Goal: Task Accomplishment & Management: Manage account settings

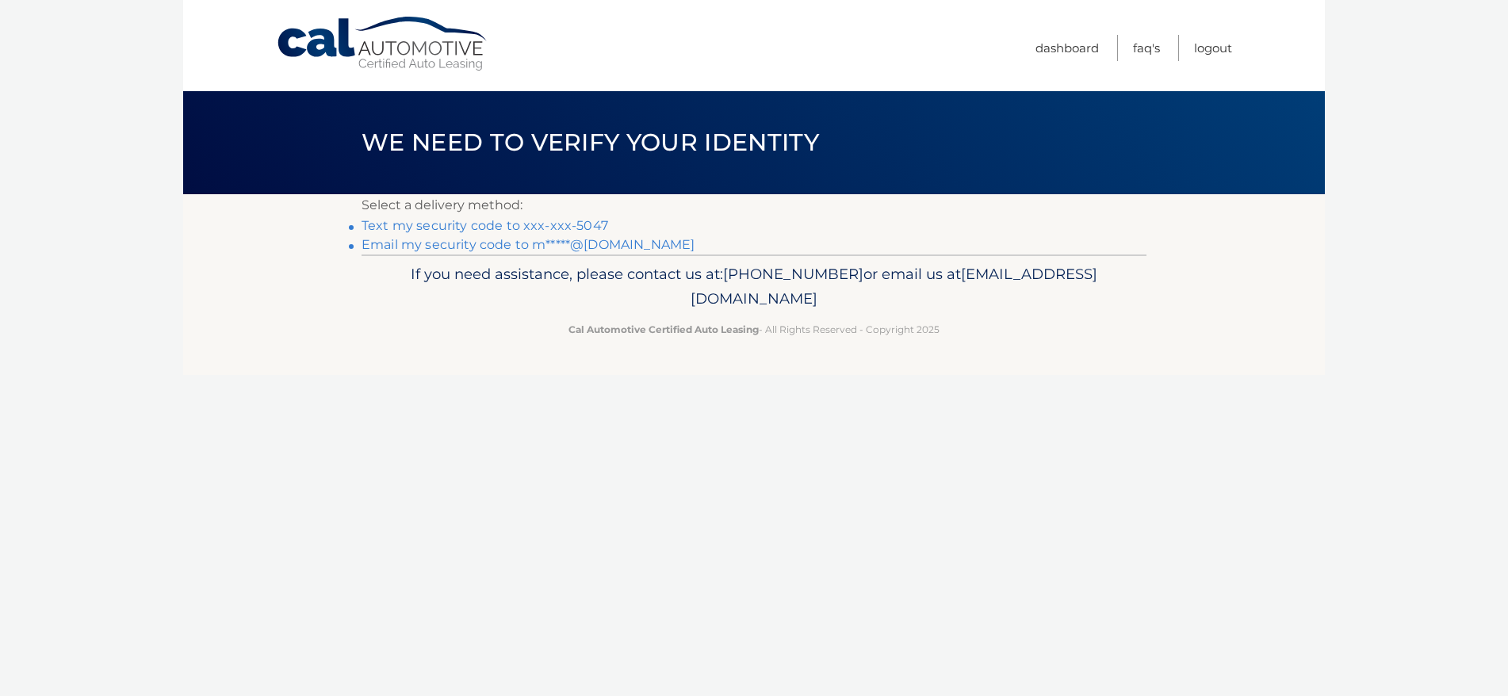
click at [427, 228] on link "Text my security code to xxx-xxx-5047" at bounding box center [484, 225] width 247 height 15
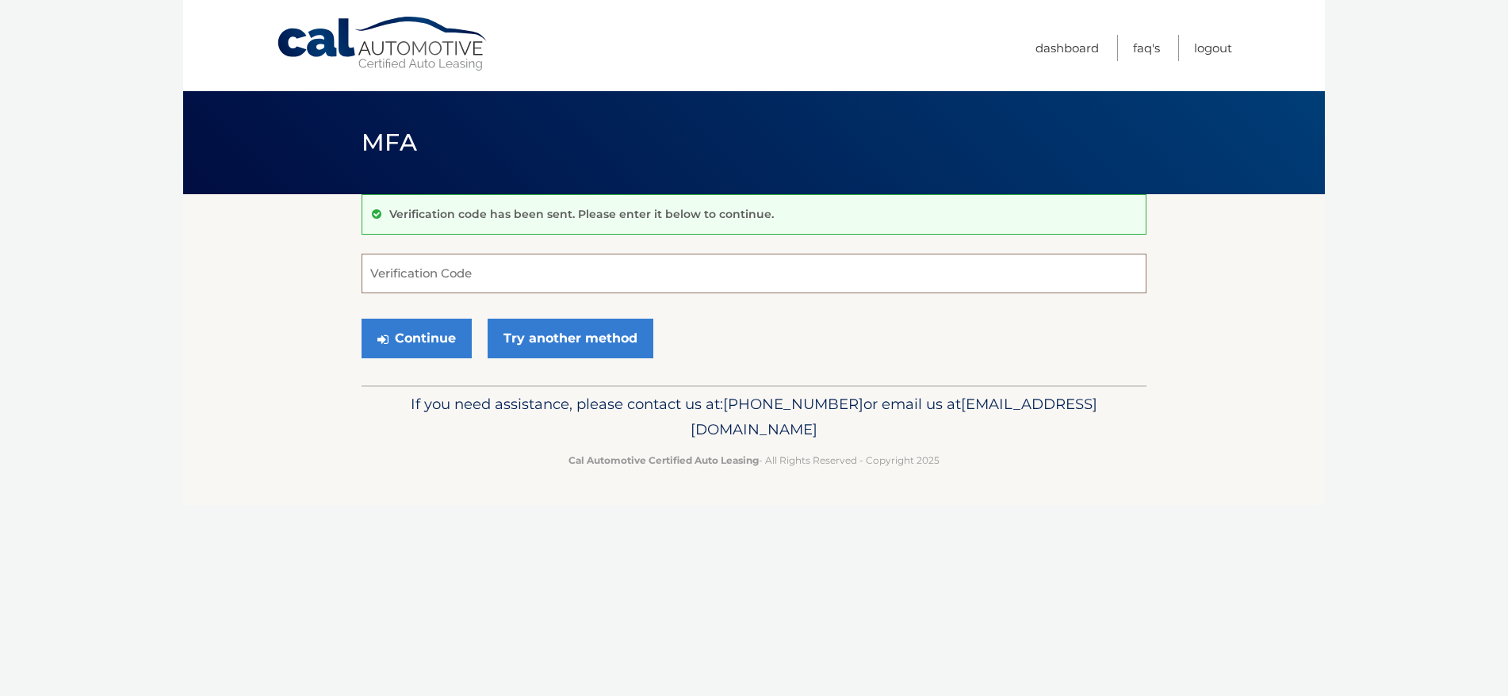
click at [786, 285] on input "Verification Code" at bounding box center [753, 274] width 785 height 40
type input "458921"
click at [415, 335] on button "Continue" at bounding box center [416, 339] width 110 height 40
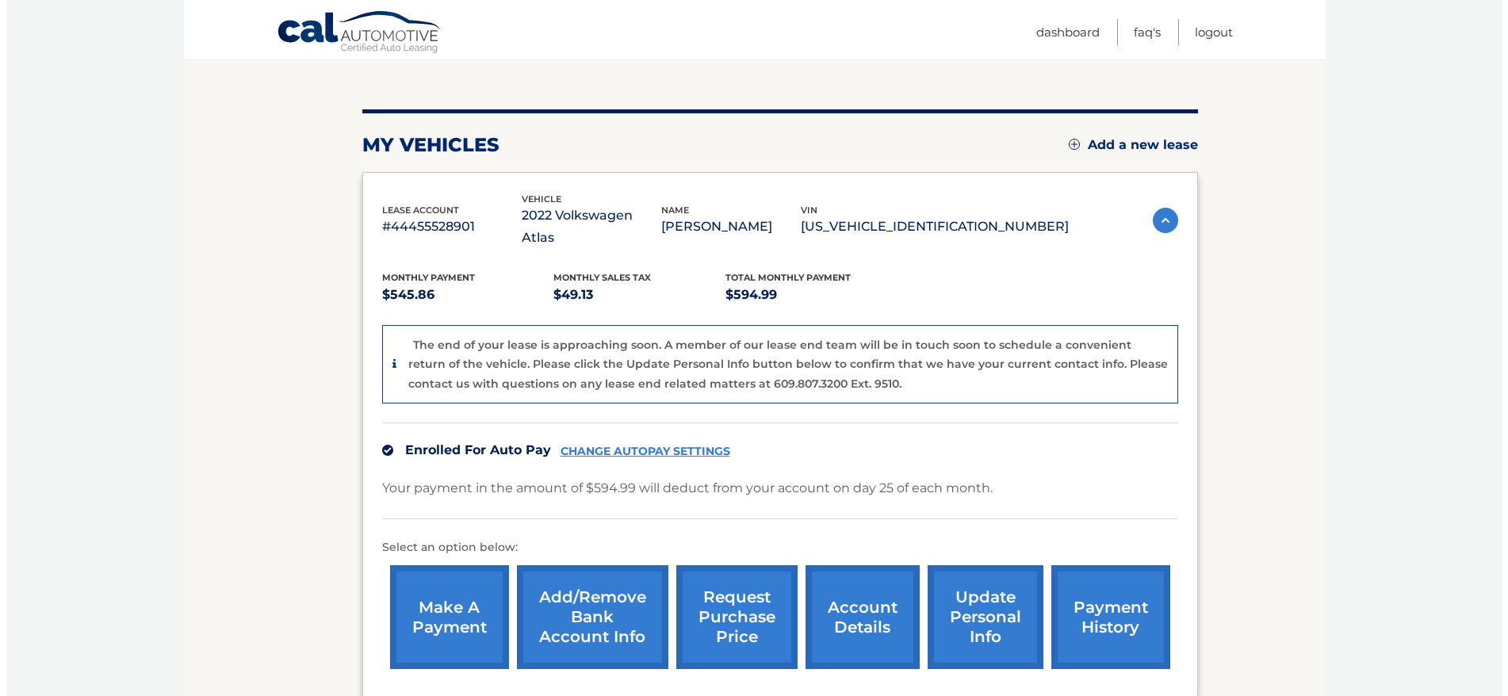
scroll to position [144, 0]
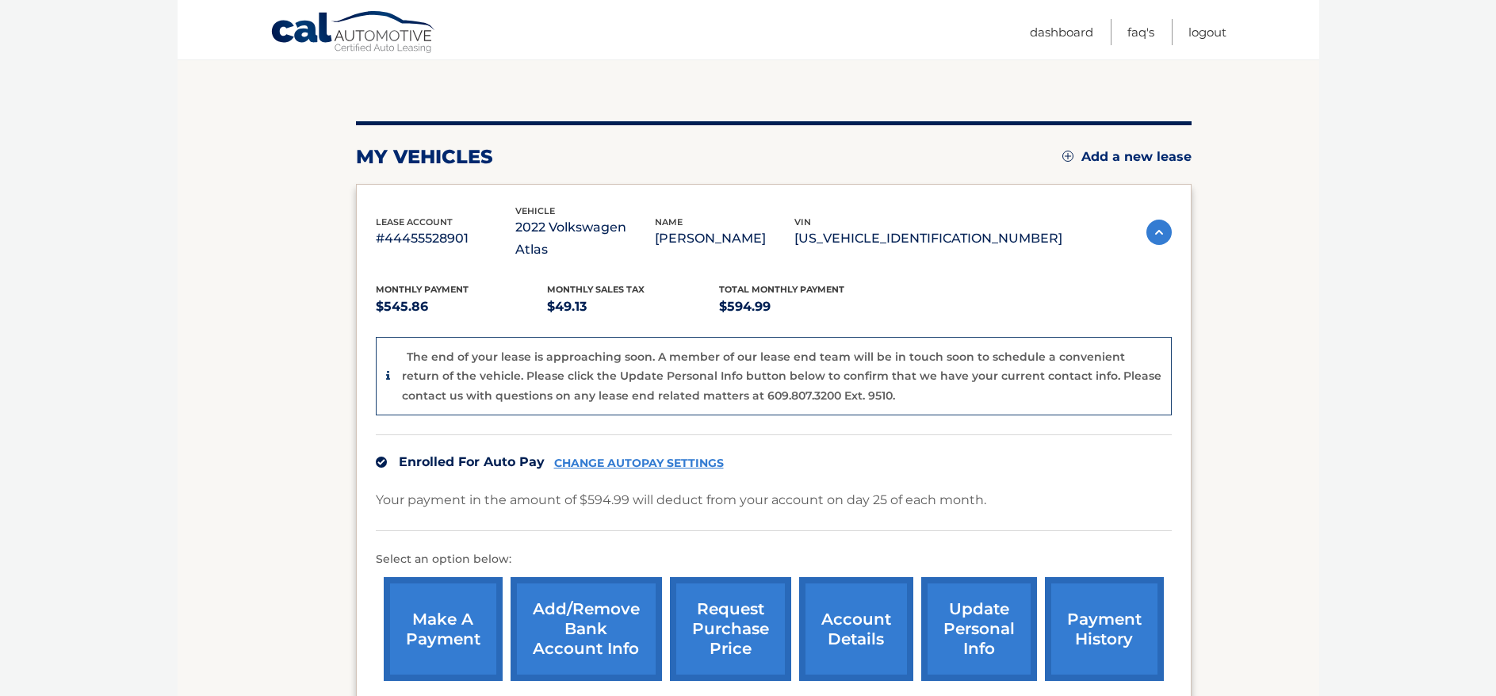
click at [719, 602] on link "request purchase price" at bounding box center [730, 629] width 121 height 104
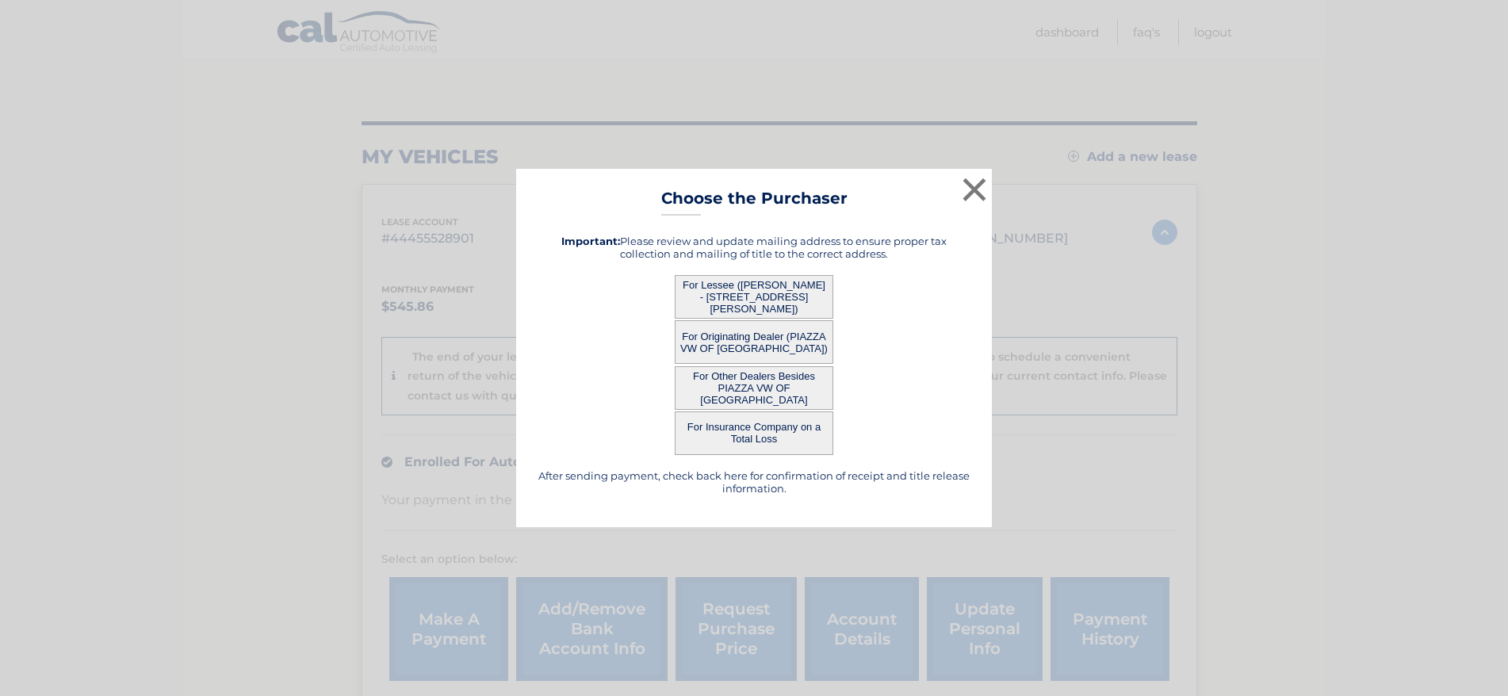
click at [753, 293] on button "For Lessee ([PERSON_NAME] - [STREET_ADDRESS][PERSON_NAME])" at bounding box center [754, 297] width 159 height 44
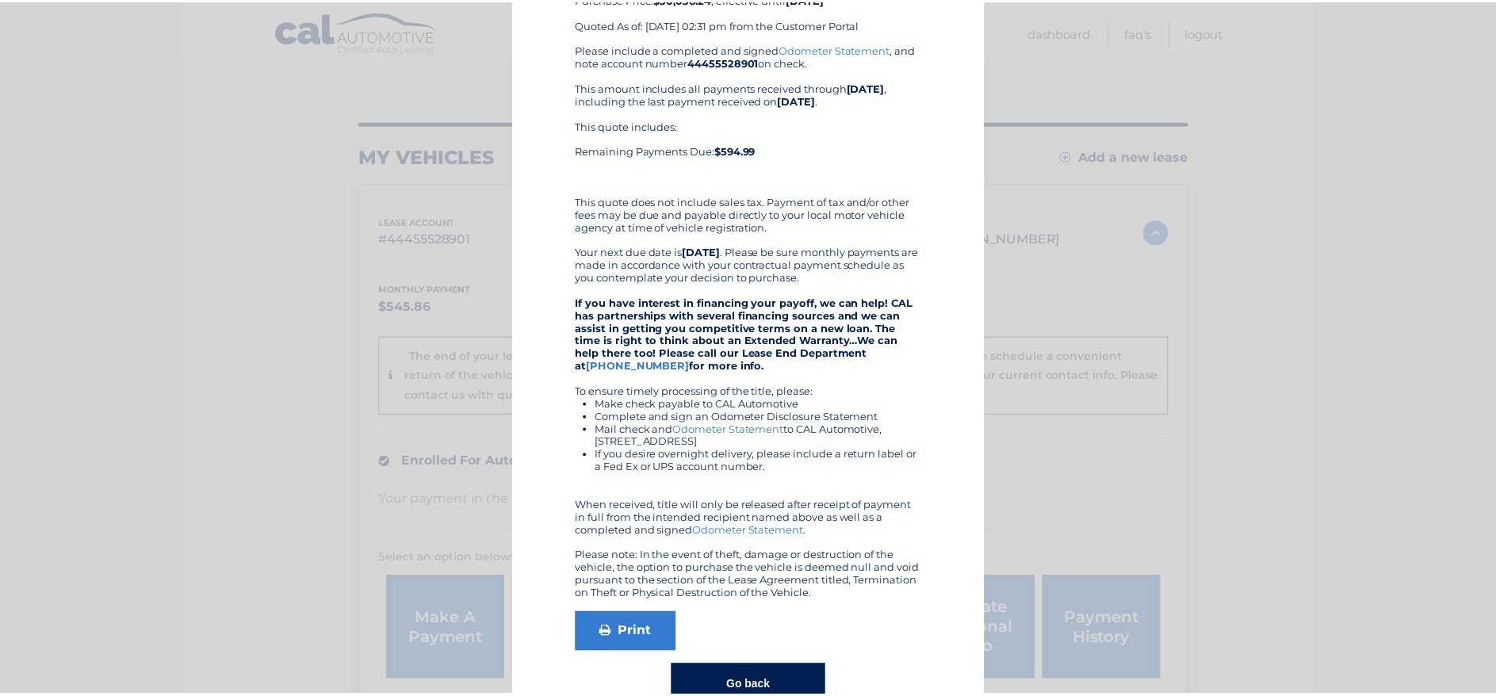
scroll to position [161, 0]
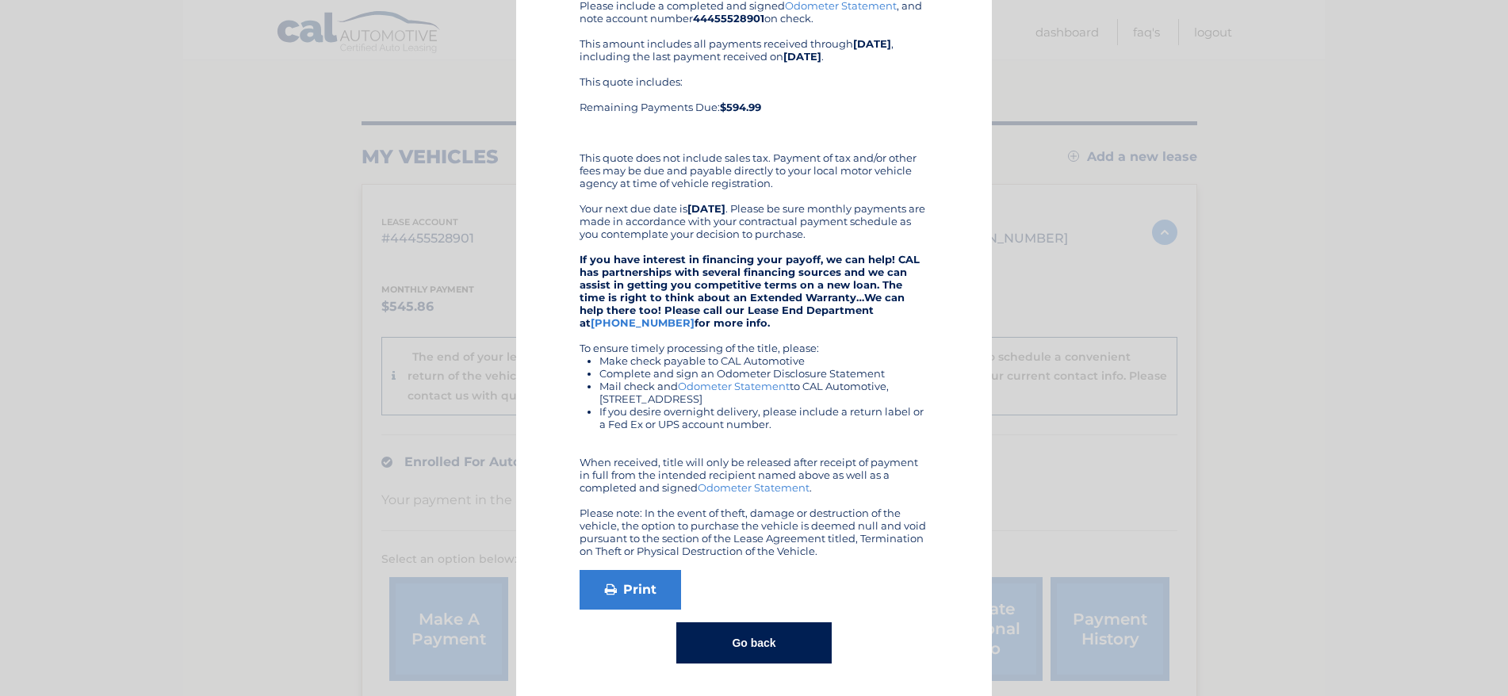
click at [763, 488] on link "Odometer Statement" at bounding box center [754, 487] width 112 height 13
click at [223, 242] on div "× Choose the Purchaser Go back to menu After sending payment, check back here f…" at bounding box center [753, 267] width 1495 height 857
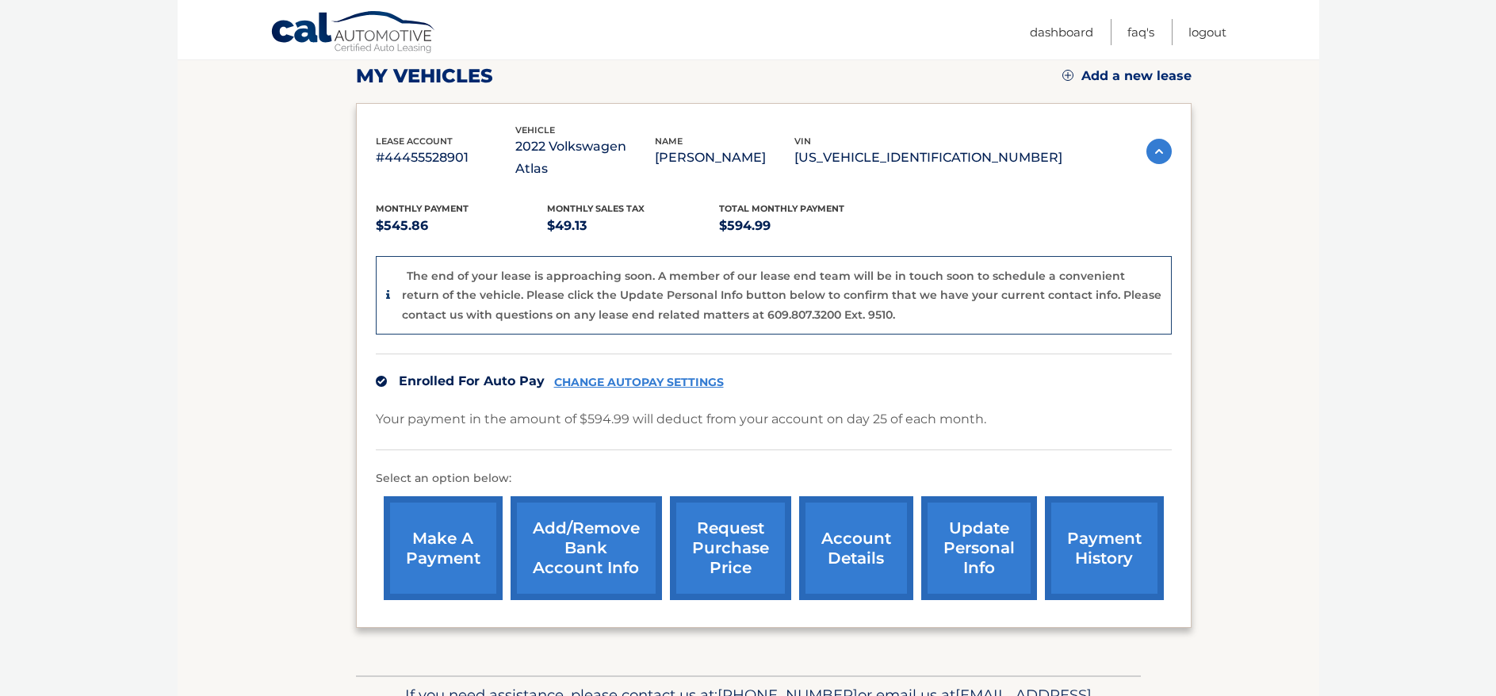
scroll to position [303, 0]
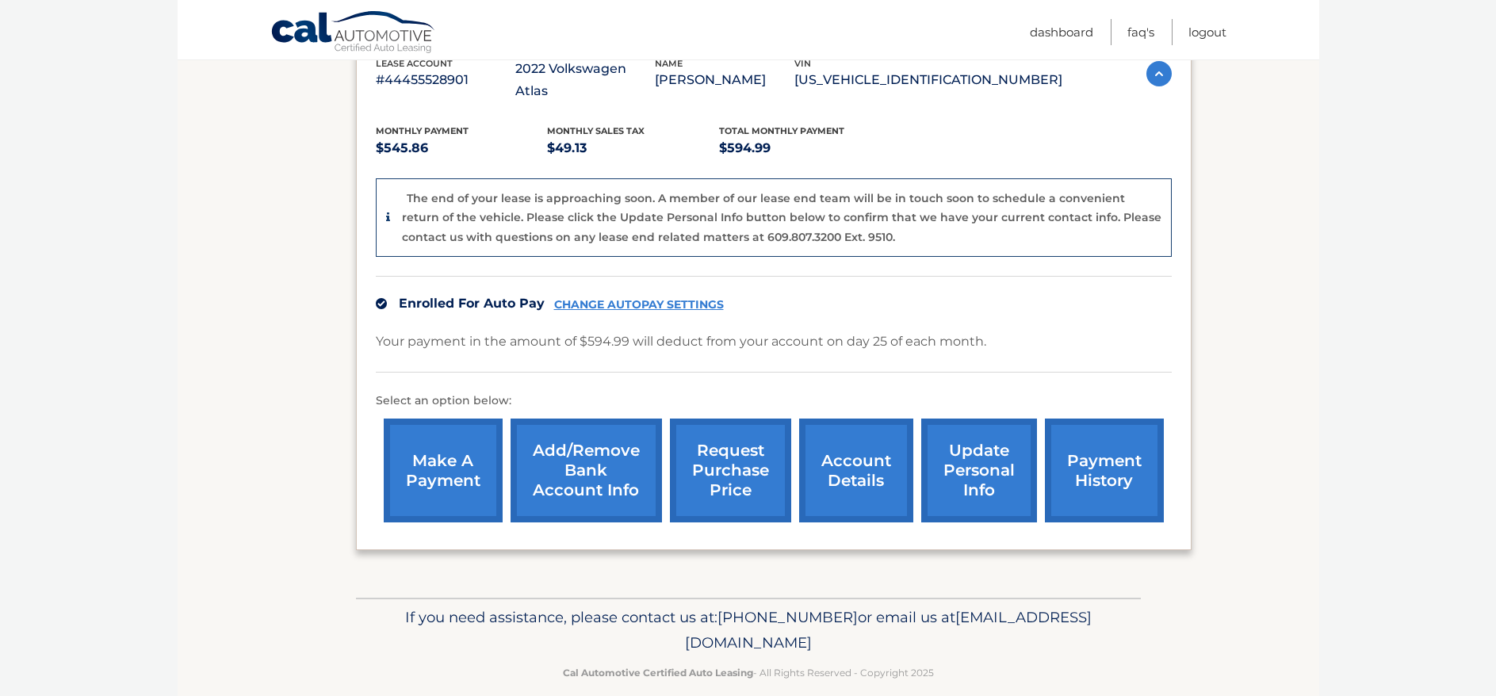
click at [1100, 453] on link "payment history" at bounding box center [1104, 471] width 119 height 104
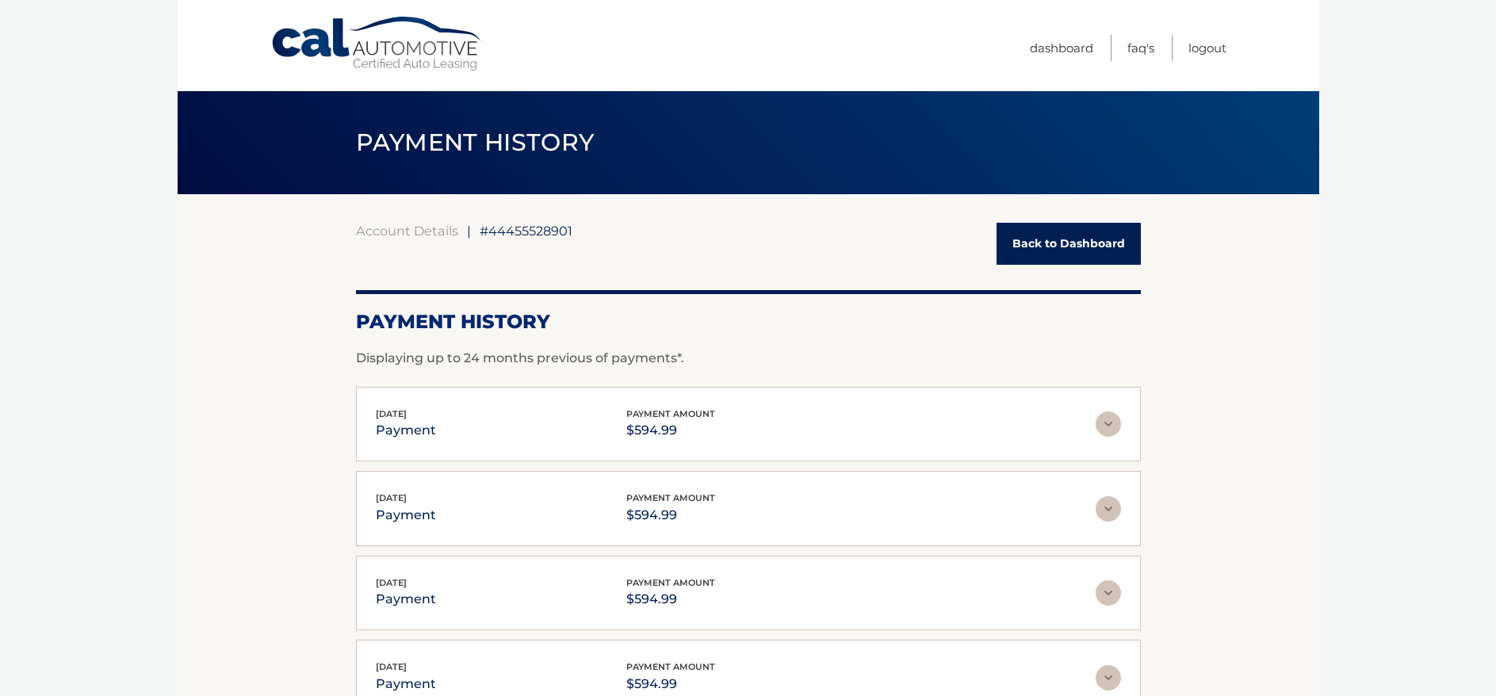
click at [1107, 420] on img at bounding box center [1108, 423] width 25 height 25
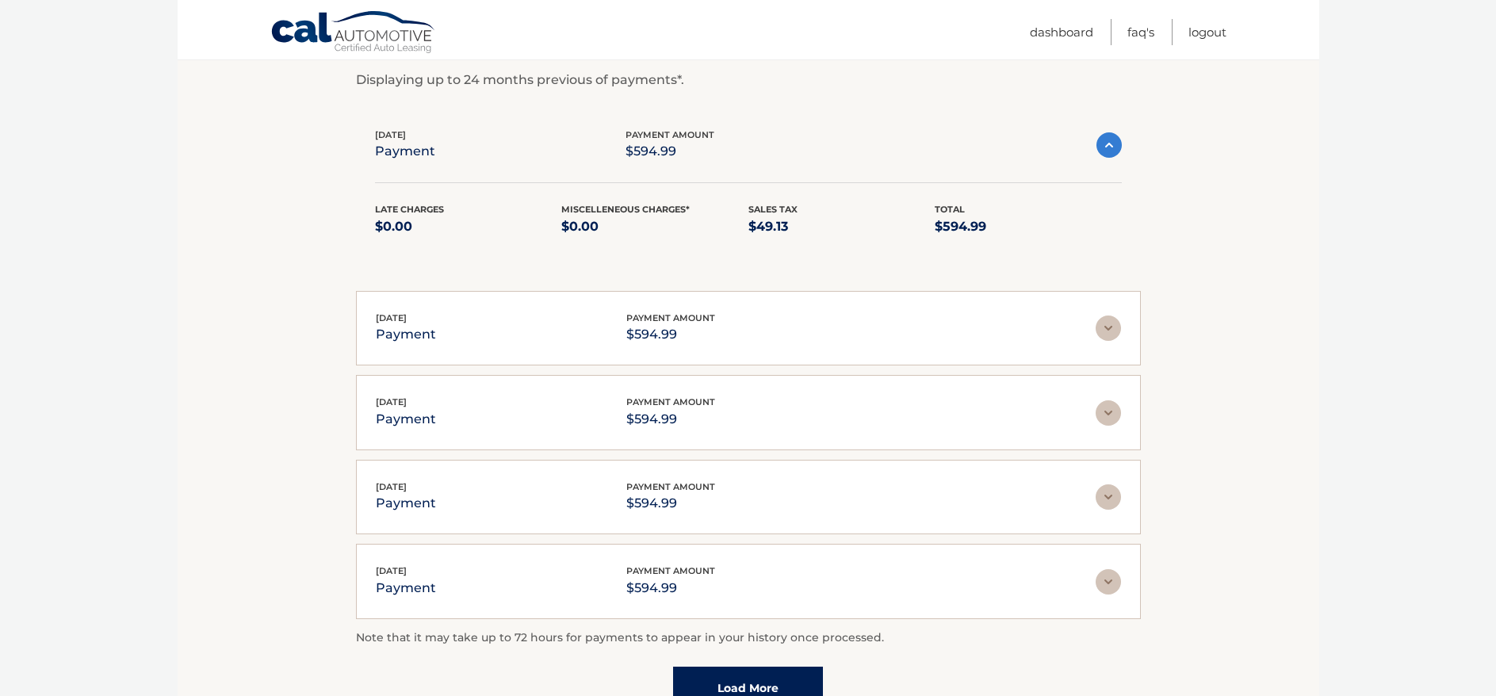
scroll to position [317, 0]
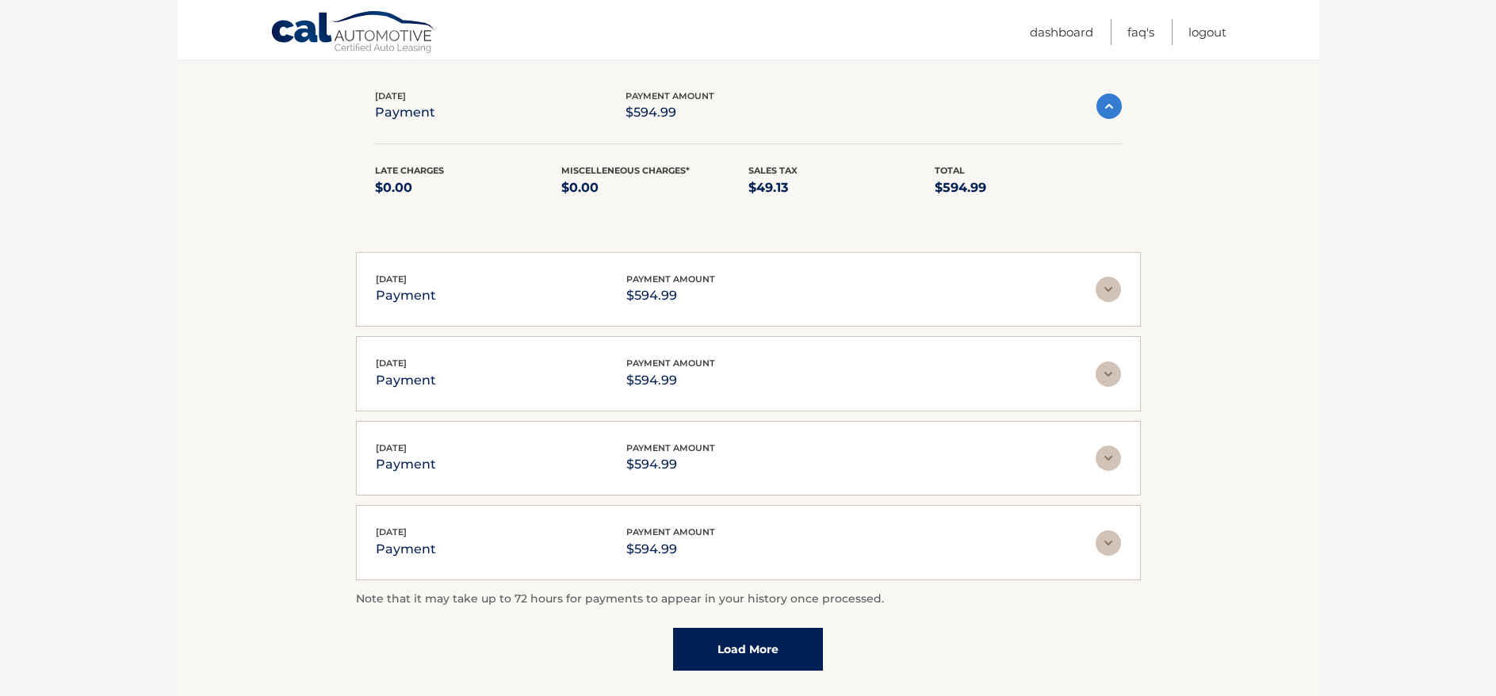
click at [1109, 294] on img at bounding box center [1108, 289] width 25 height 25
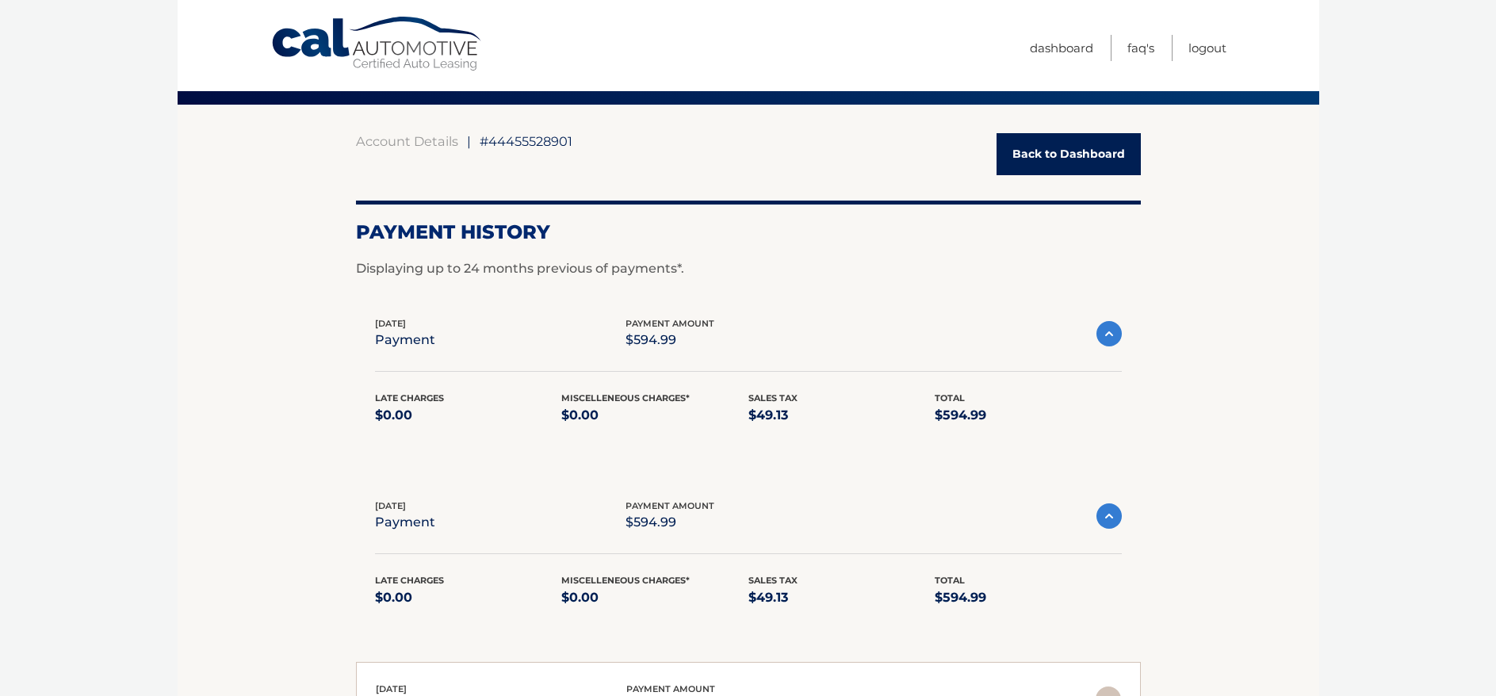
scroll to position [0, 0]
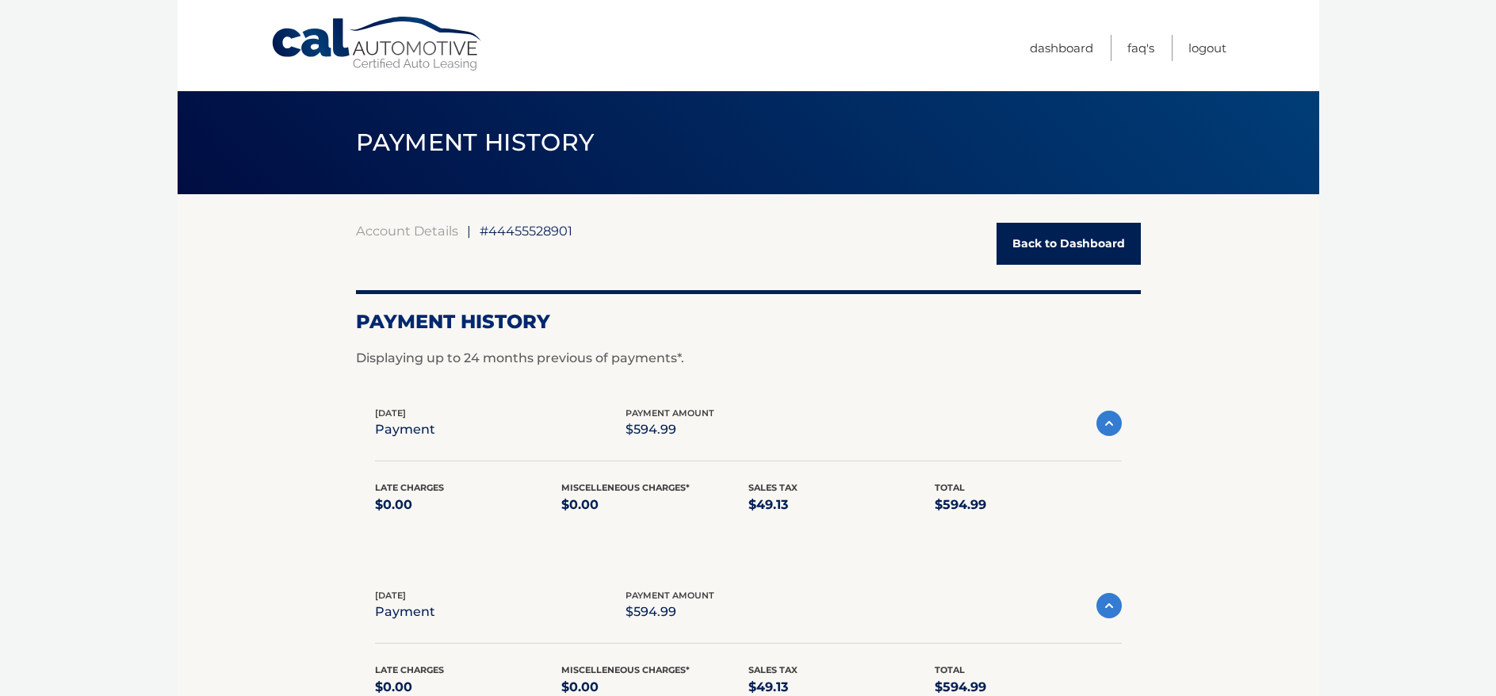
click at [541, 245] on div "Account Details | #44455528901 Back to Dashboard" at bounding box center [748, 244] width 785 height 42
click at [541, 236] on span "#44455528901" at bounding box center [526, 231] width 93 height 16
click at [398, 224] on link "Account Details" at bounding box center [407, 231] width 102 height 16
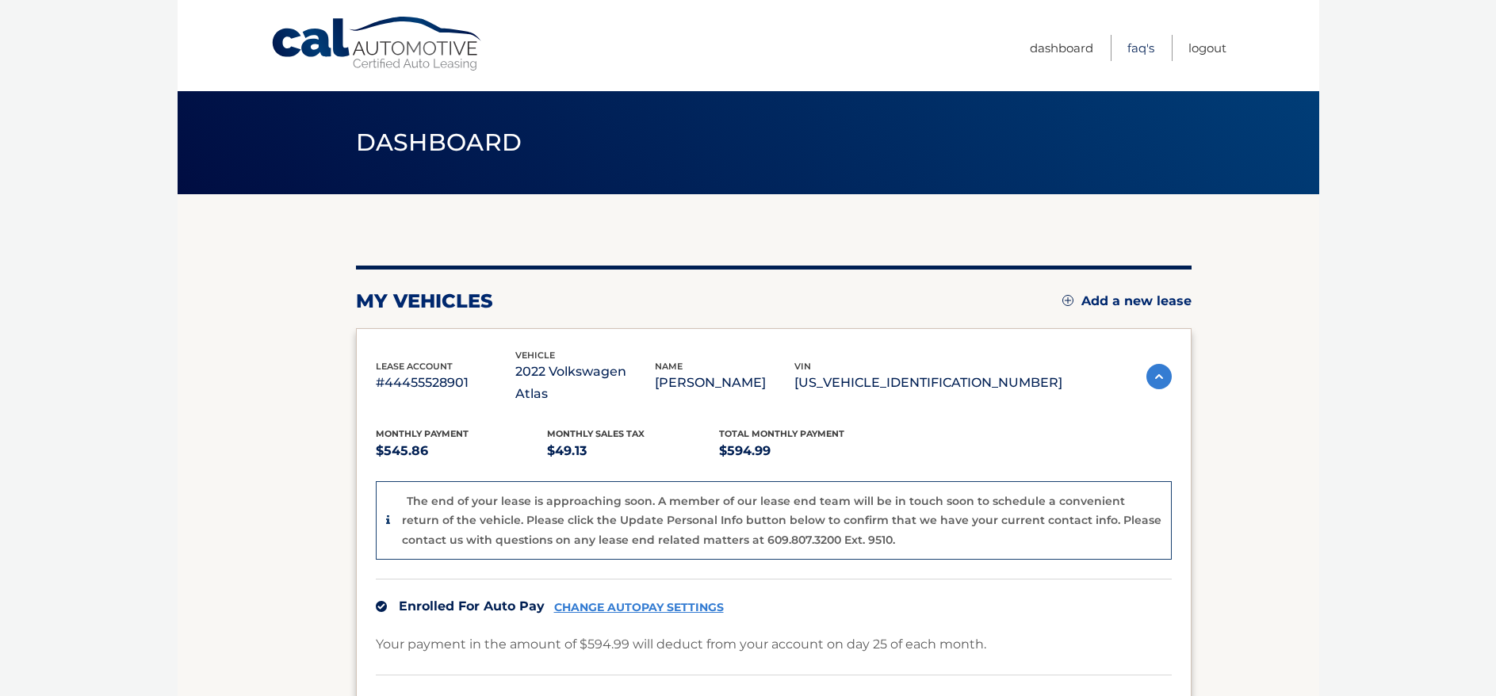
click at [1141, 54] on link "FAQ's" at bounding box center [1140, 48] width 27 height 26
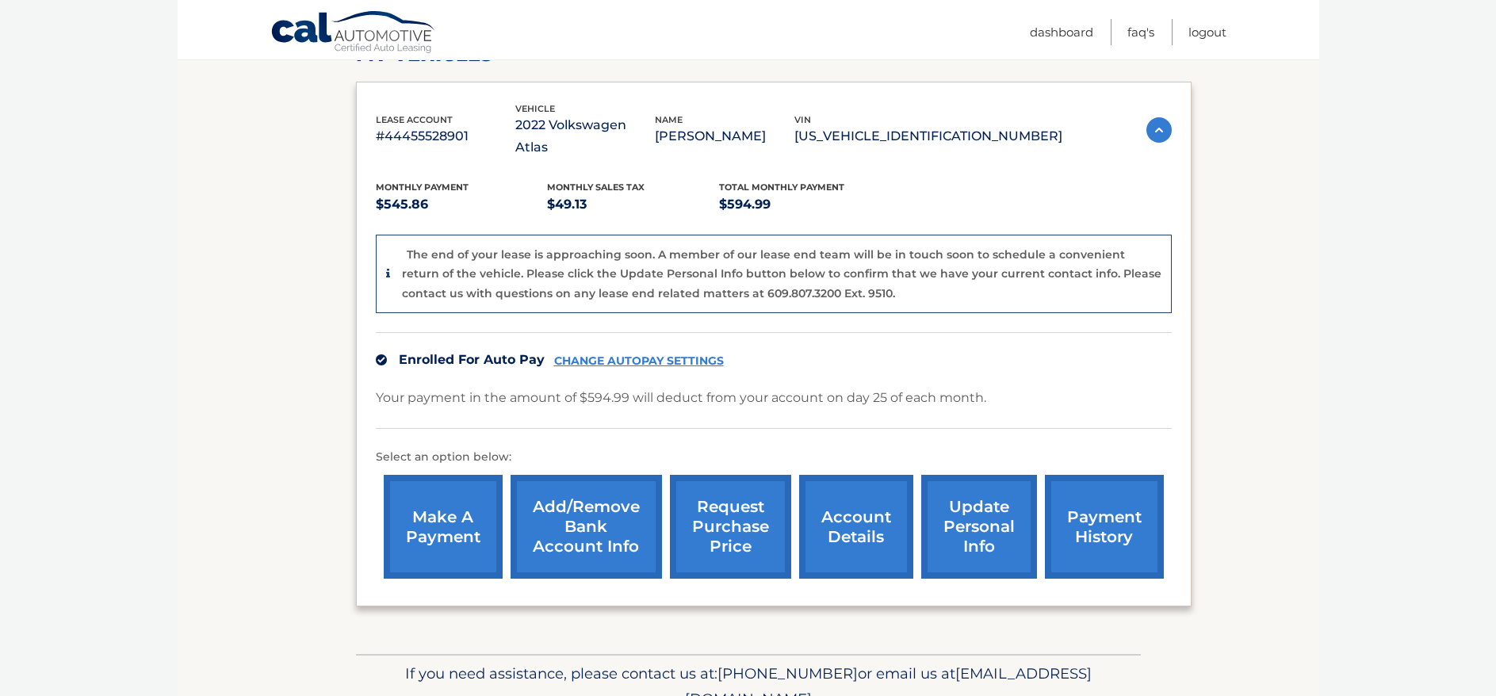
scroll to position [303, 0]
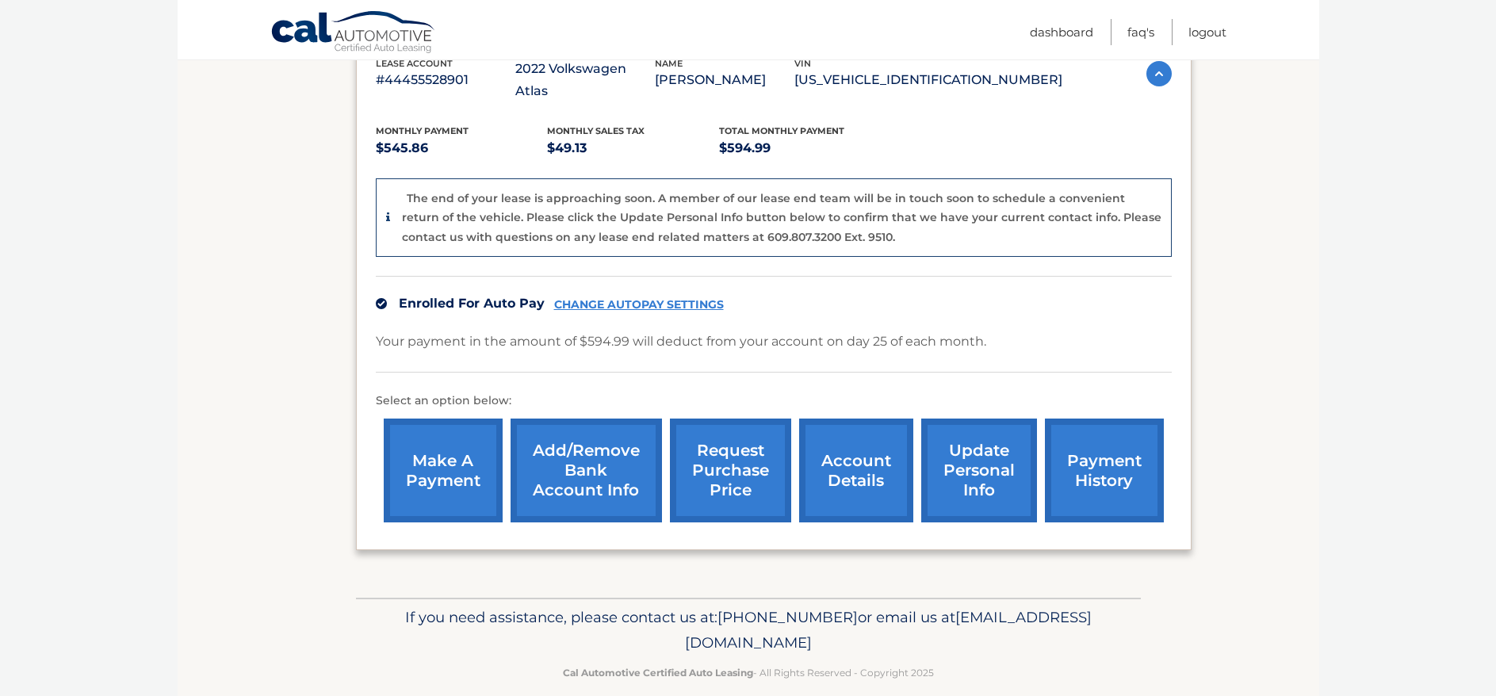
click at [427, 434] on link "make a payment" at bounding box center [443, 471] width 119 height 104
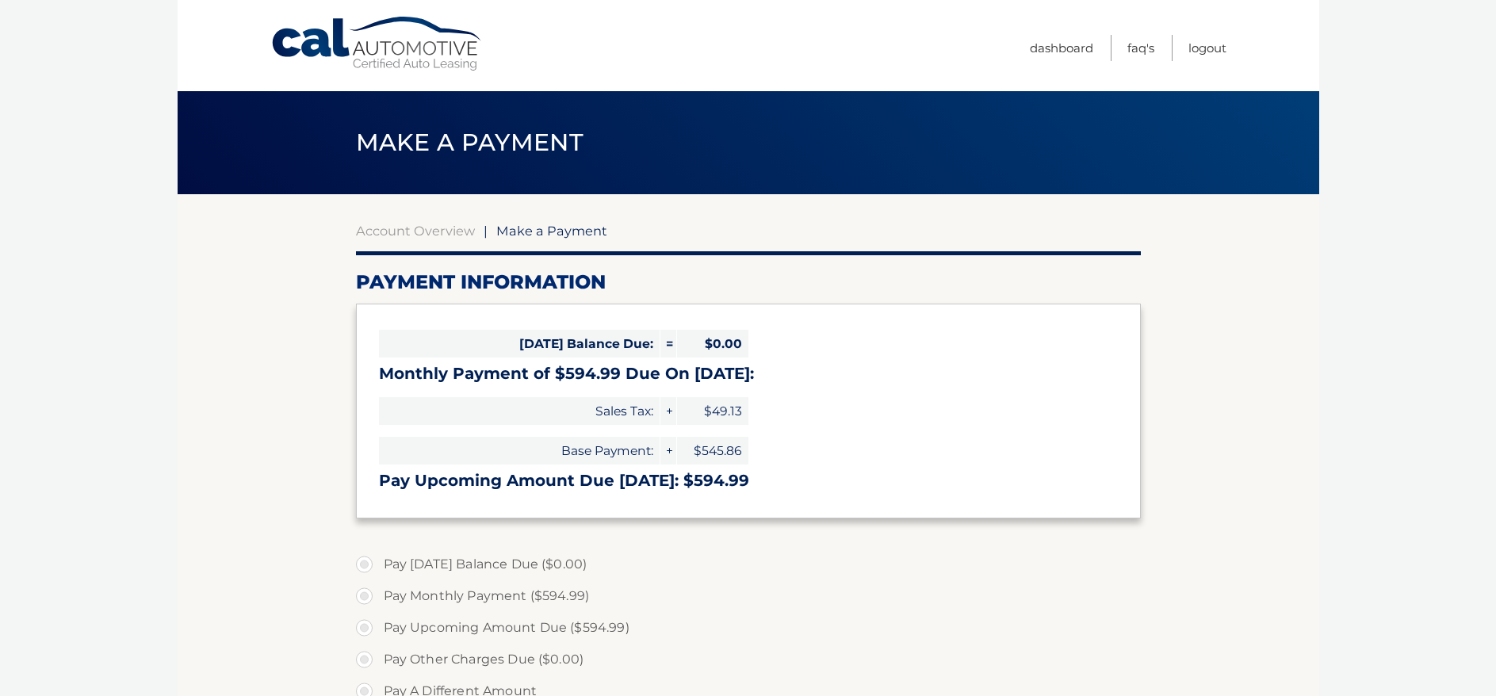
select select "YTViYzliZTctN2MyYS00ODM3LWJkMTktY2JlZTYzZjAwM2Zm"
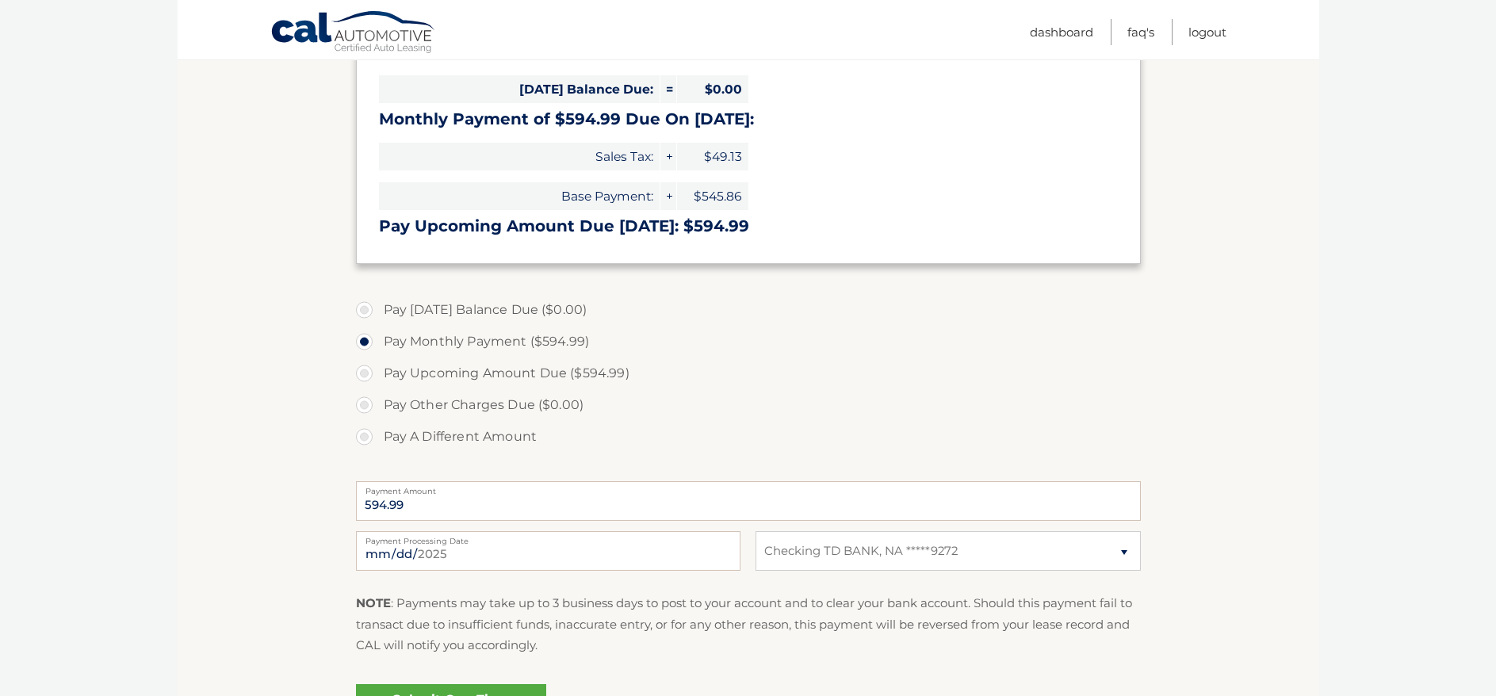
scroll to position [396, 0]
